Goal: Task Accomplishment & Management: Use online tool/utility

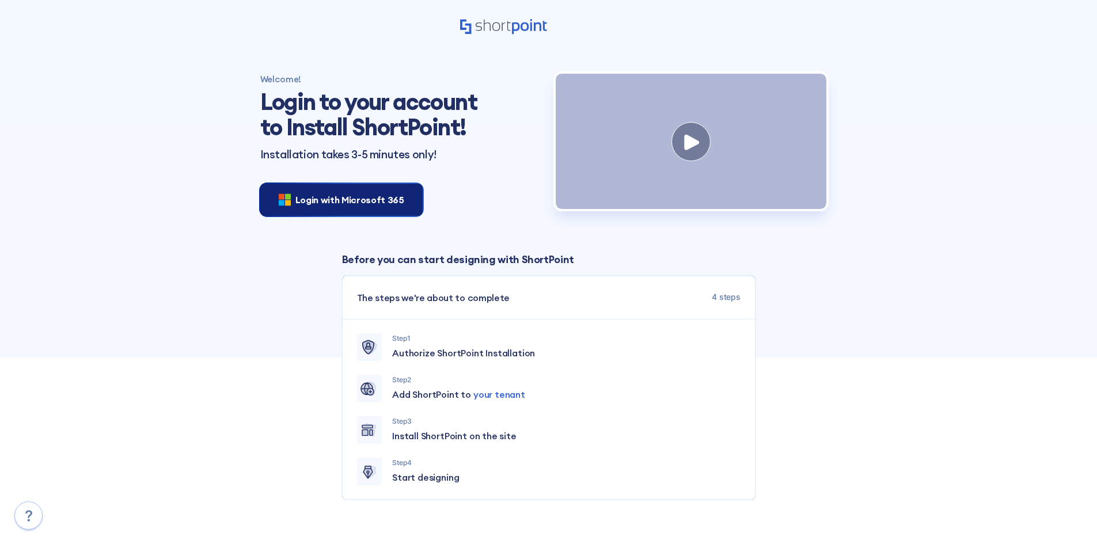
click at [331, 207] on div "Login with Microsoft 365" at bounding box center [341, 200] width 162 height 32
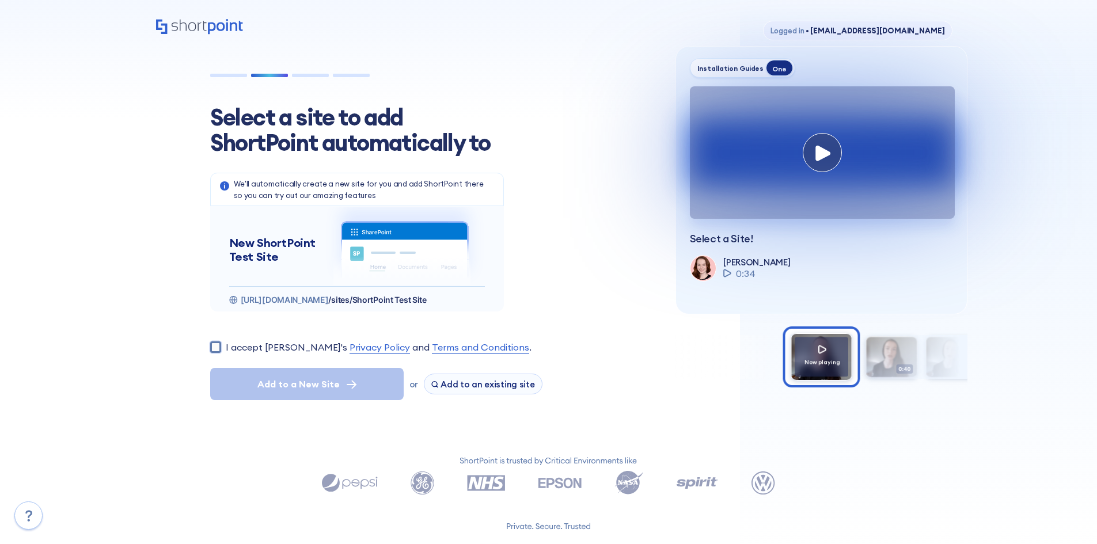
click at [212, 346] on input "I accept [PERSON_NAME]'s Privacy Policy and Terms and Conditions ." at bounding box center [215, 346] width 11 height 11
checkbox input "true"
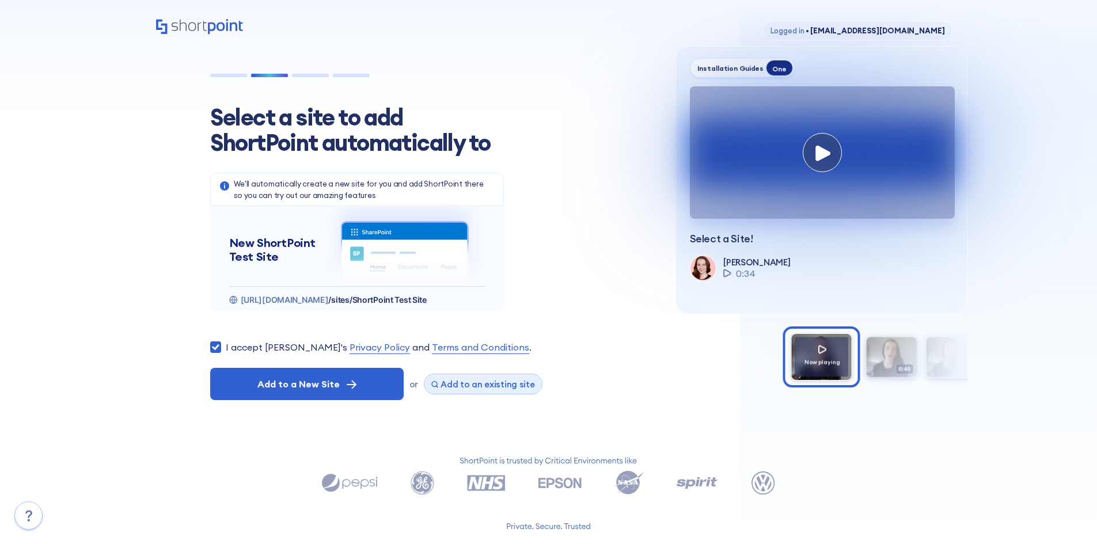
click at [473, 377] on button "Add to an existing site" at bounding box center [483, 384] width 119 height 21
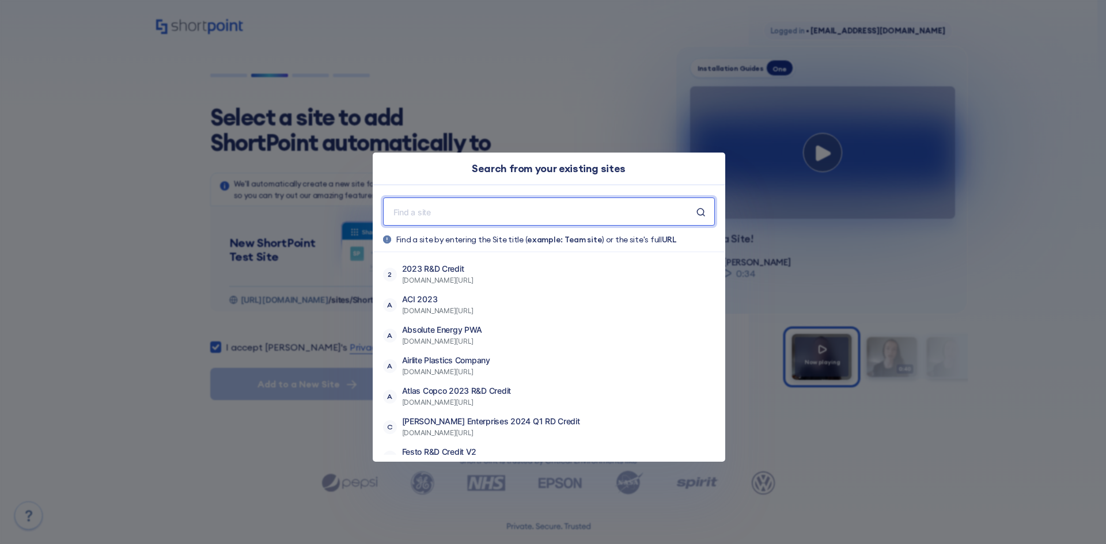
click at [470, 211] on input "text" at bounding box center [544, 211] width 304 height 14
paste input "[URL][DOMAIN_NAME]"
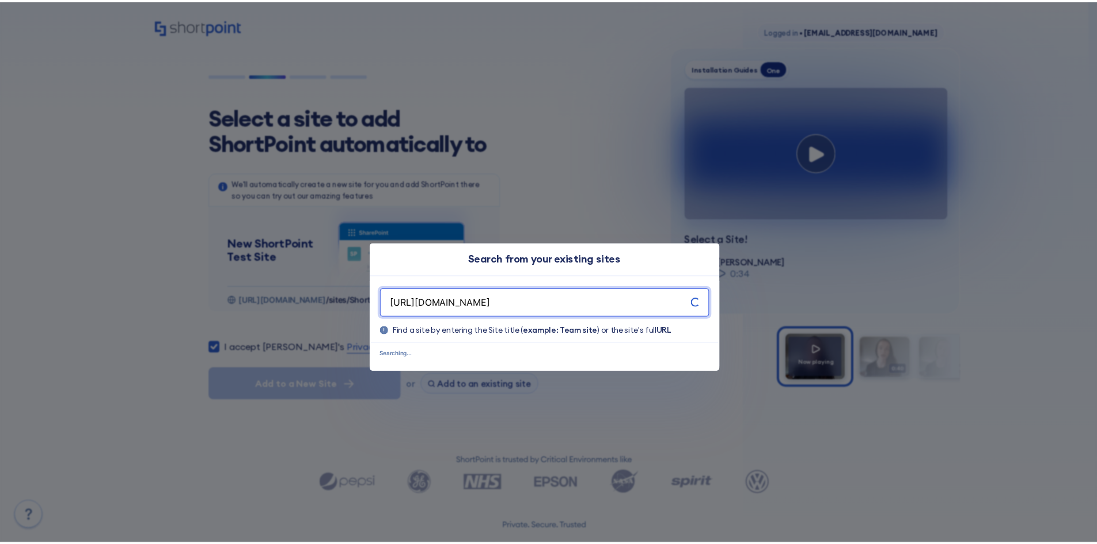
scroll to position [0, 13]
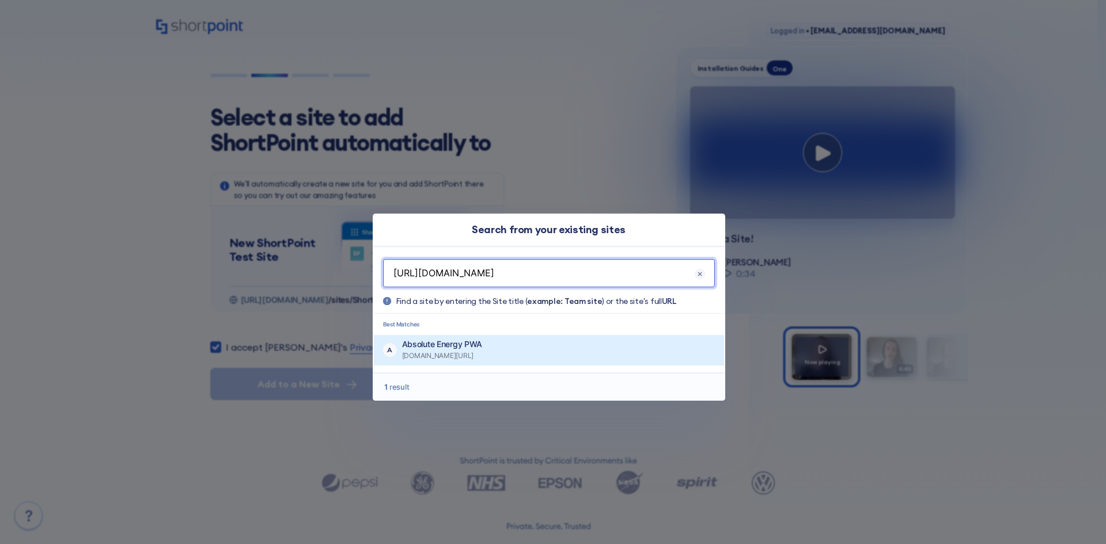
type input "[URL][DOMAIN_NAME]"
click at [483, 351] on span "[DOMAIN_NAME][URL]" at bounding box center [442, 356] width 81 height 12
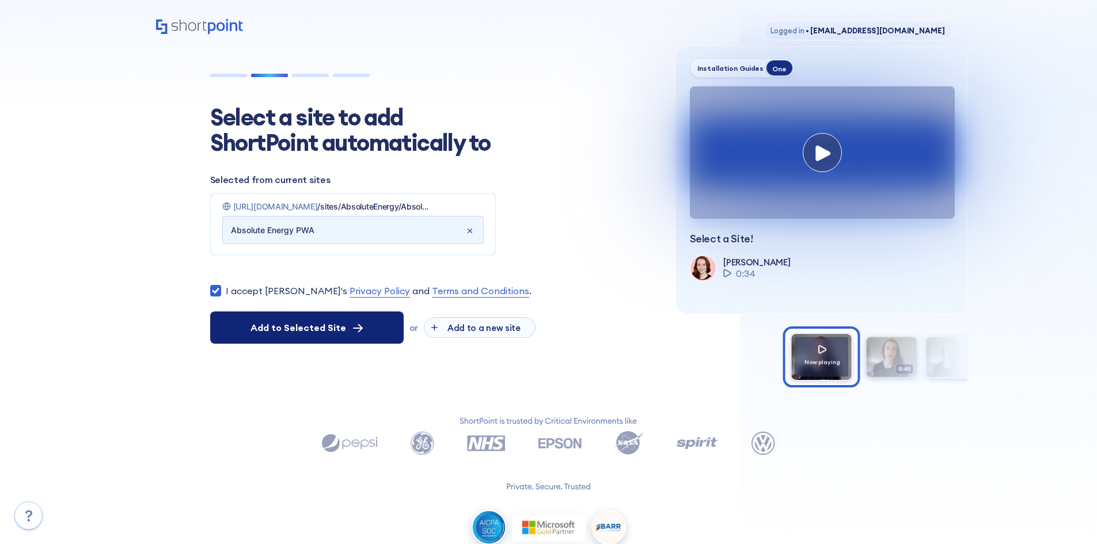
click at [306, 331] on span "Add to Selected Site" at bounding box center [299, 328] width 96 height 14
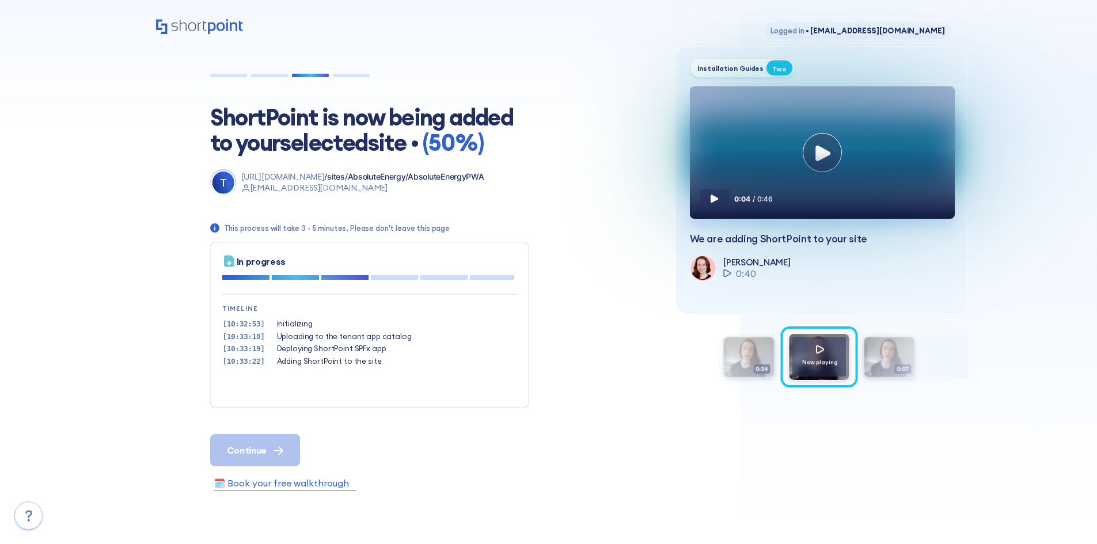
scroll to position [35, 0]
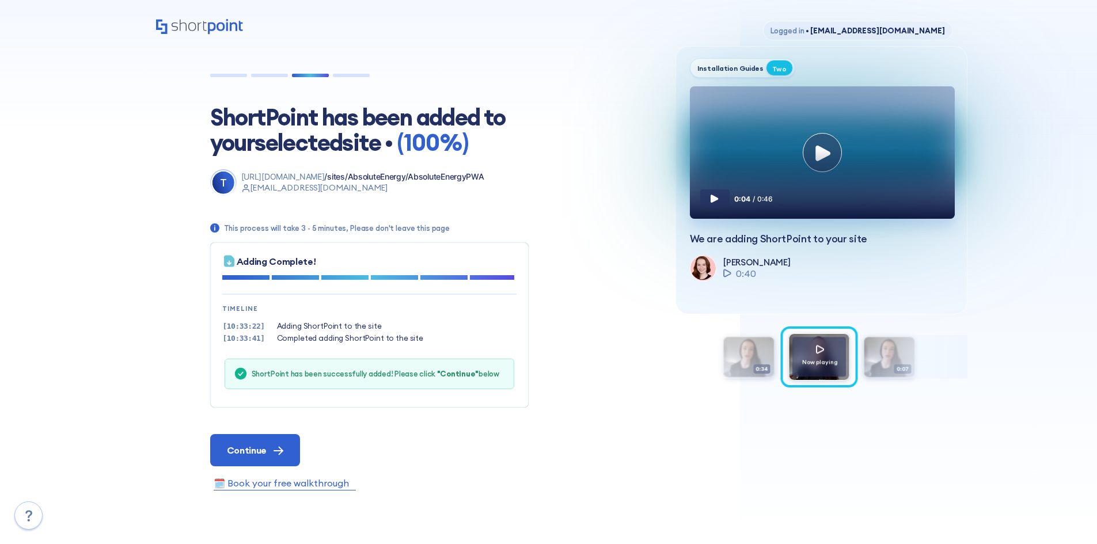
drag, startPoint x: 252, startPoint y: 450, endPoint x: 321, endPoint y: 461, distance: 70.6
click at [252, 450] on span "Continue" at bounding box center [247, 450] width 40 height 14
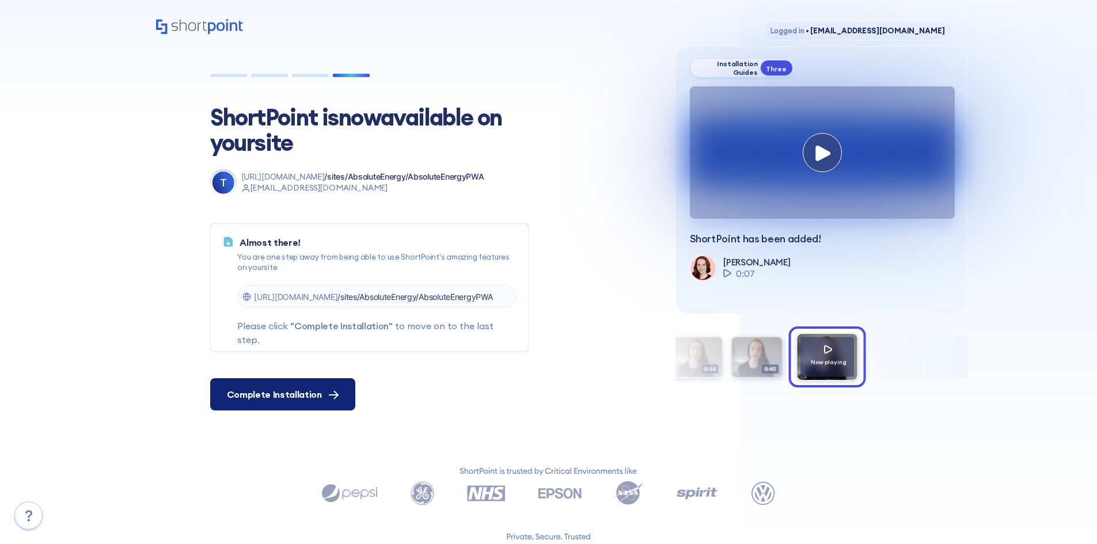
click at [240, 397] on span "Complete Installation" at bounding box center [274, 395] width 95 height 14
